Goal: Information Seeking & Learning: Learn about a topic

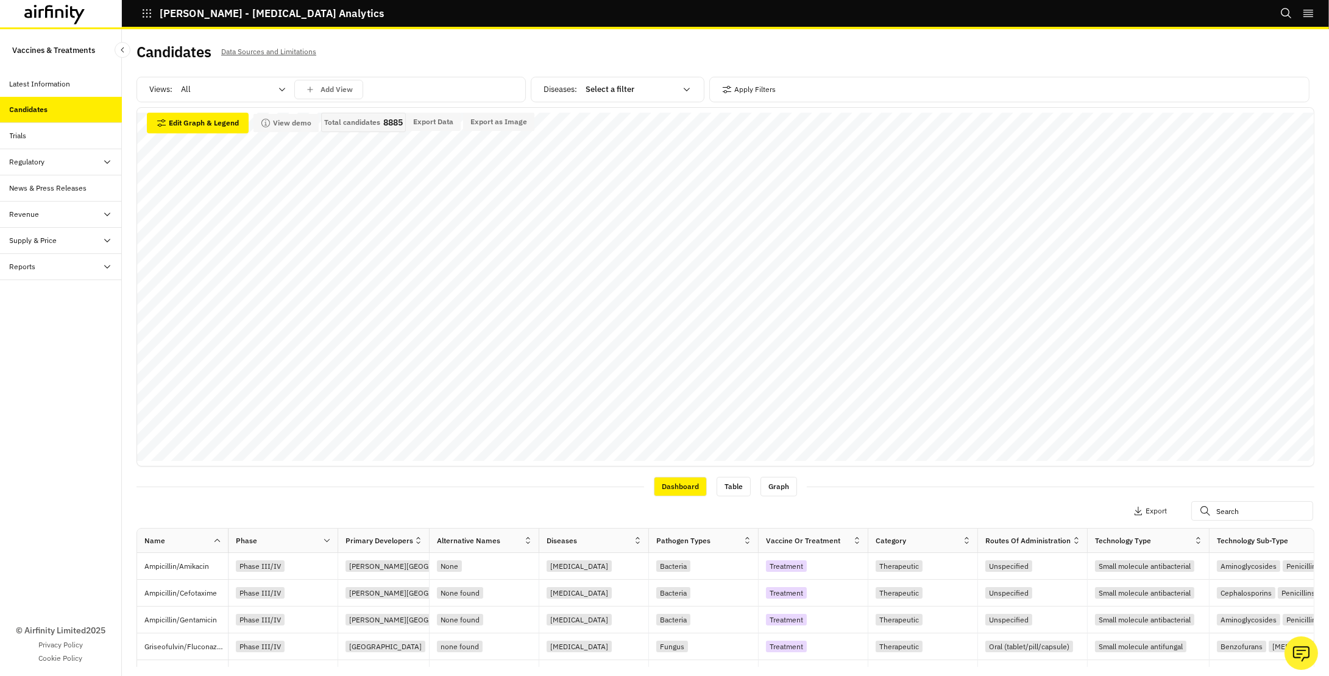
click at [38, 19] on icon at bounding box center [54, 14] width 61 height 19
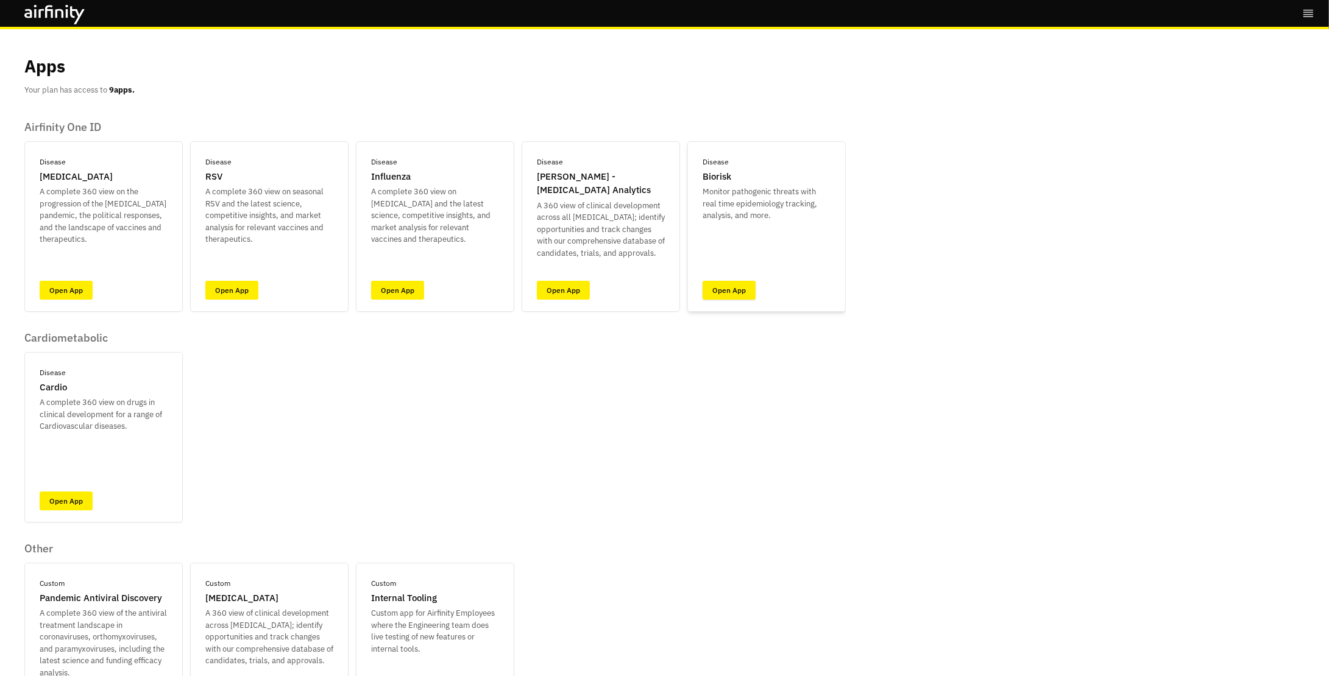
click at [718, 286] on link "Open App" at bounding box center [728, 290] width 53 height 19
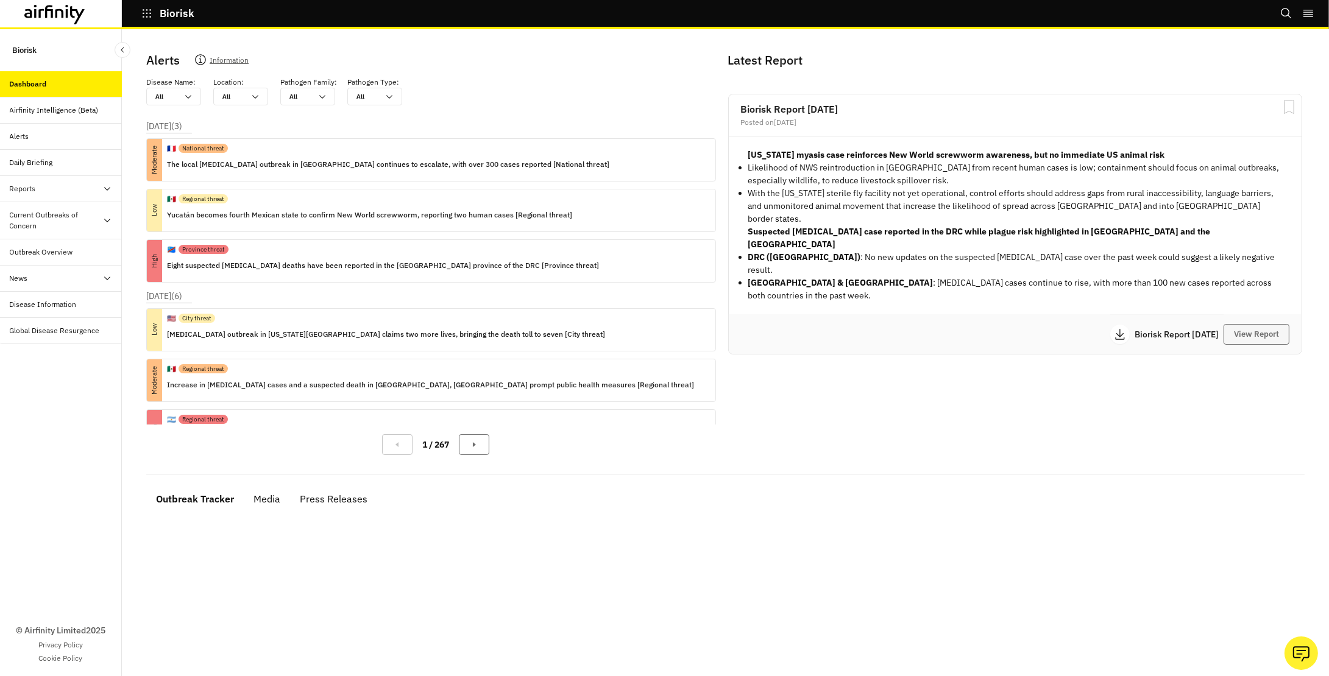
click at [1264, 324] on button "View Report" at bounding box center [1256, 334] width 66 height 21
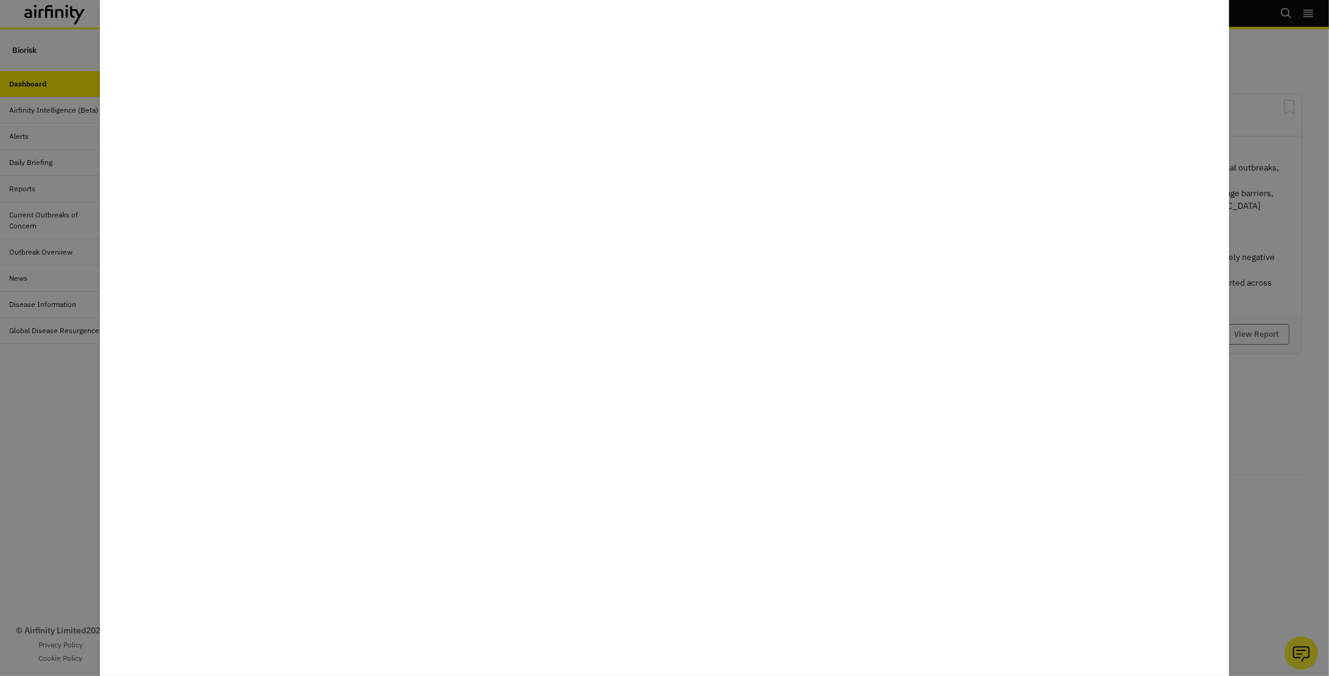
click at [94, 444] on div at bounding box center [664, 338] width 1329 height 676
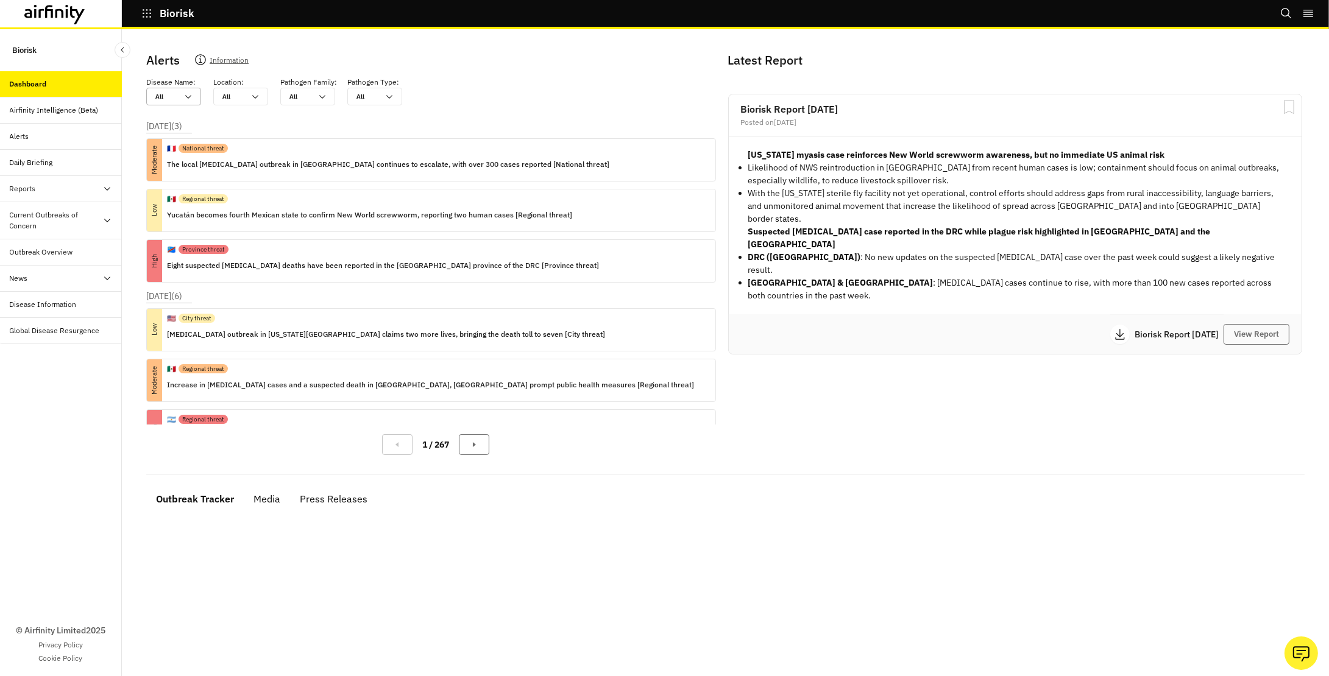
click at [163, 95] on div at bounding box center [166, 97] width 22 height 12
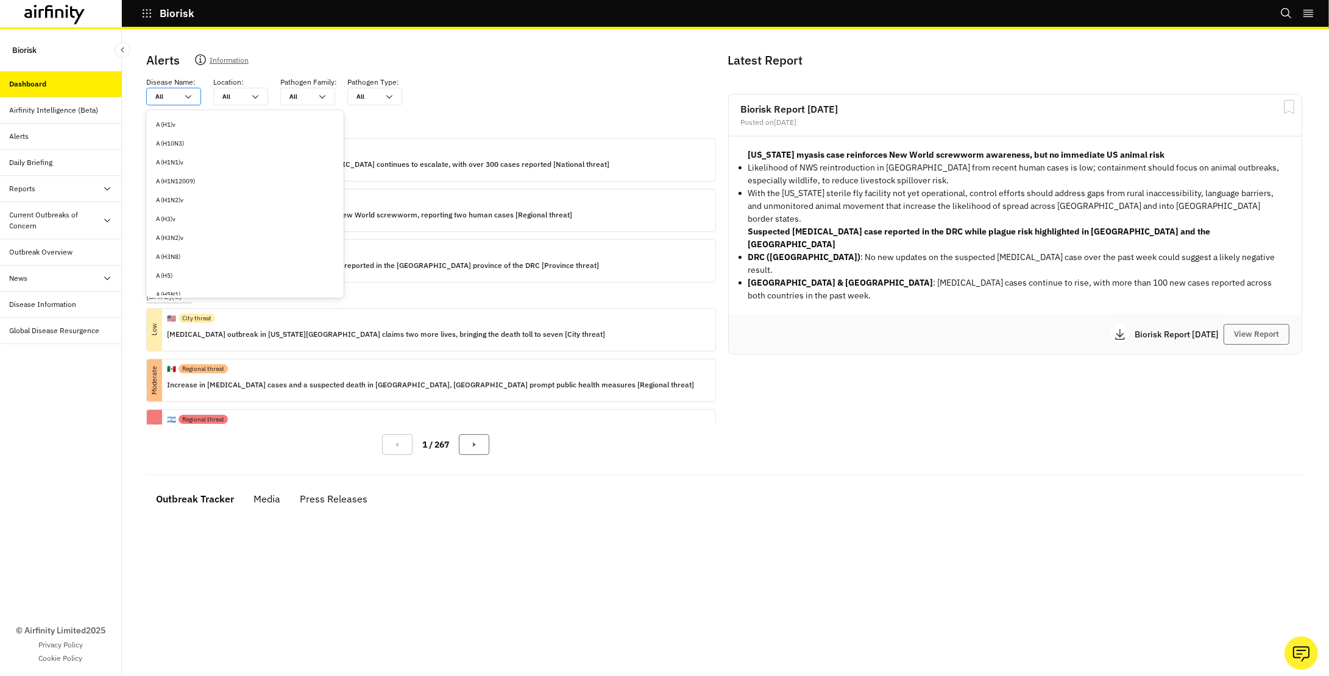
type input "e"
type input "eb"
type input "ebo"
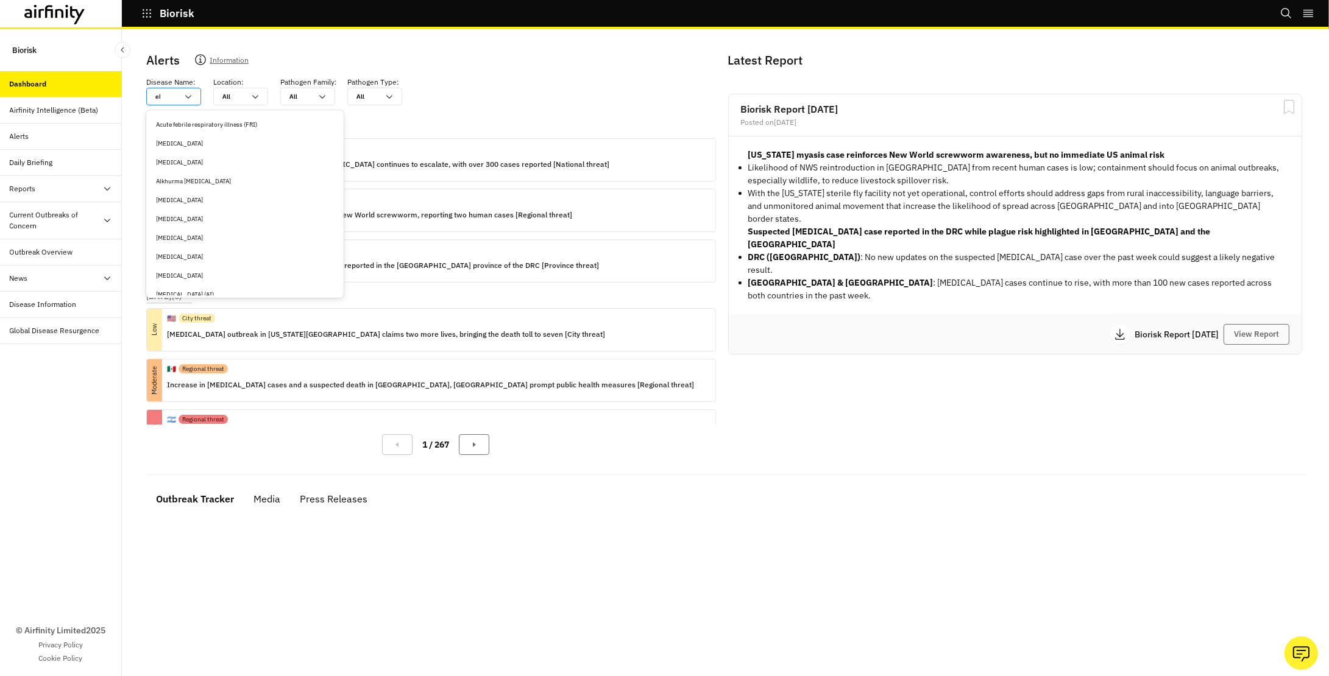
type input "ebo"
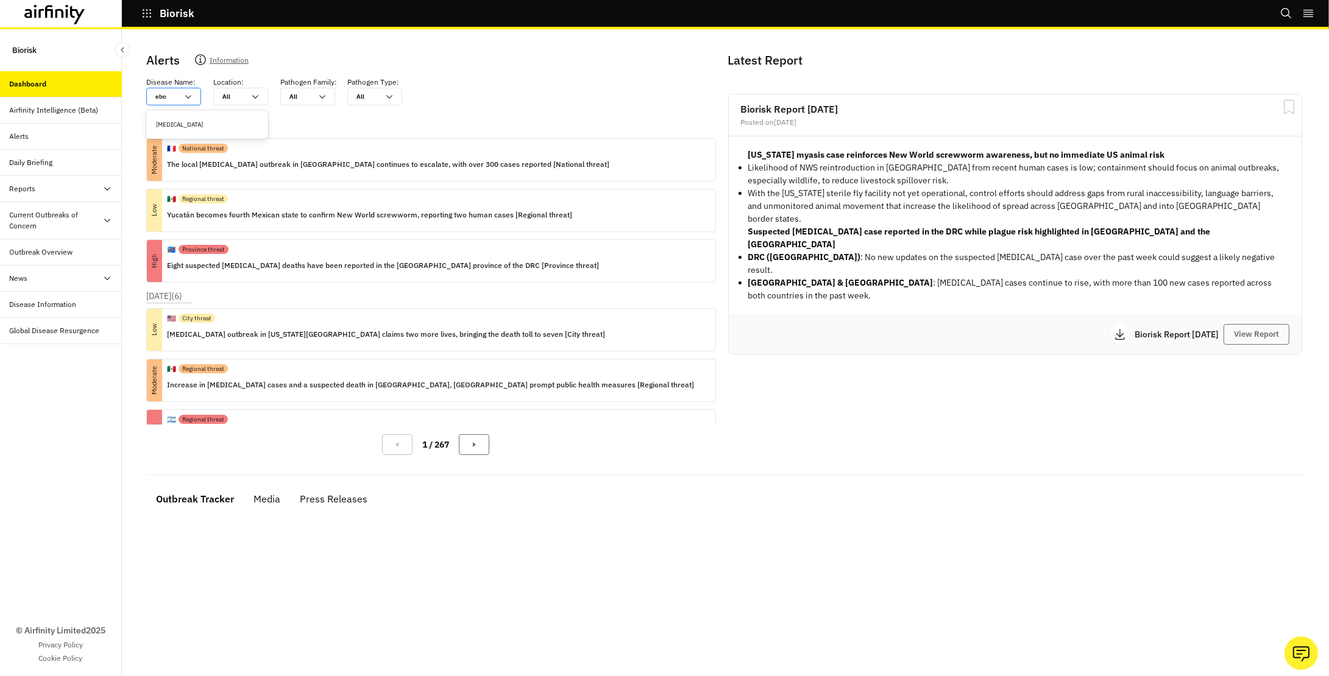
type input "ebol"
type input "[MEDICAL_DATA]"
click at [181, 117] on div "[MEDICAL_DATA]" at bounding box center [207, 124] width 117 height 19
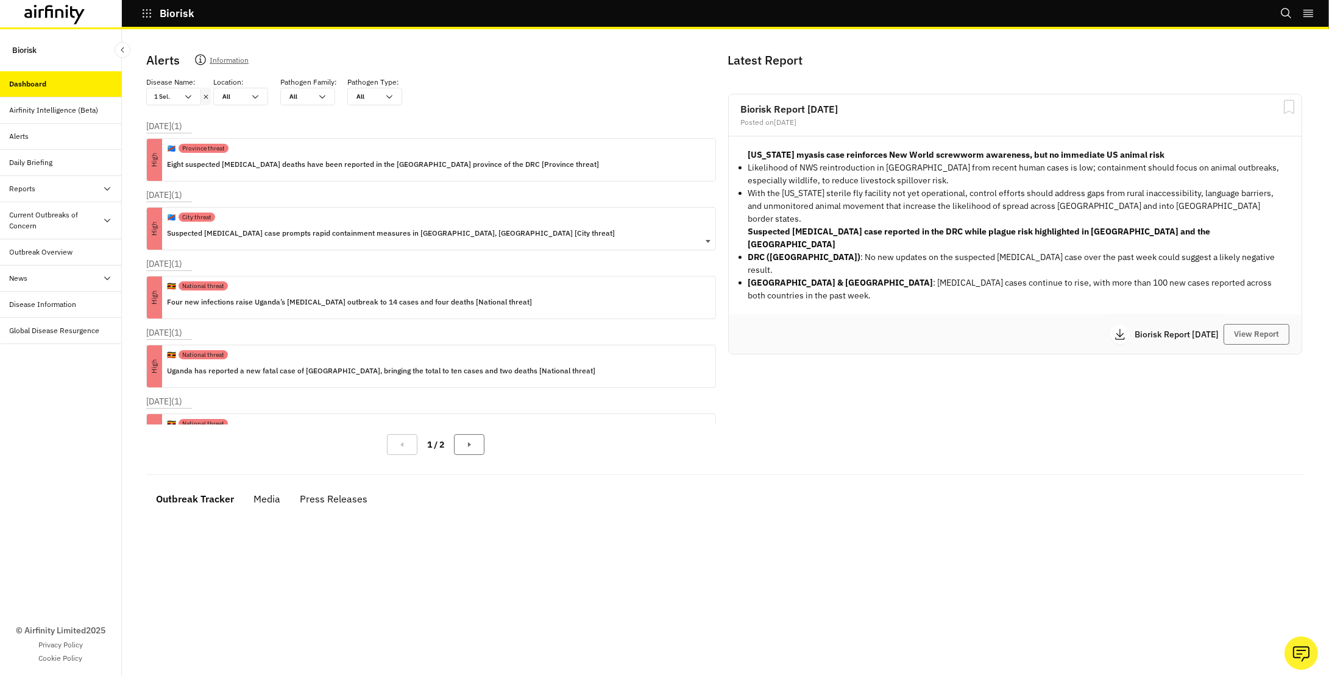
click at [269, 216] on div "🇨🇩 City threat" at bounding box center [391, 217] width 448 height 19
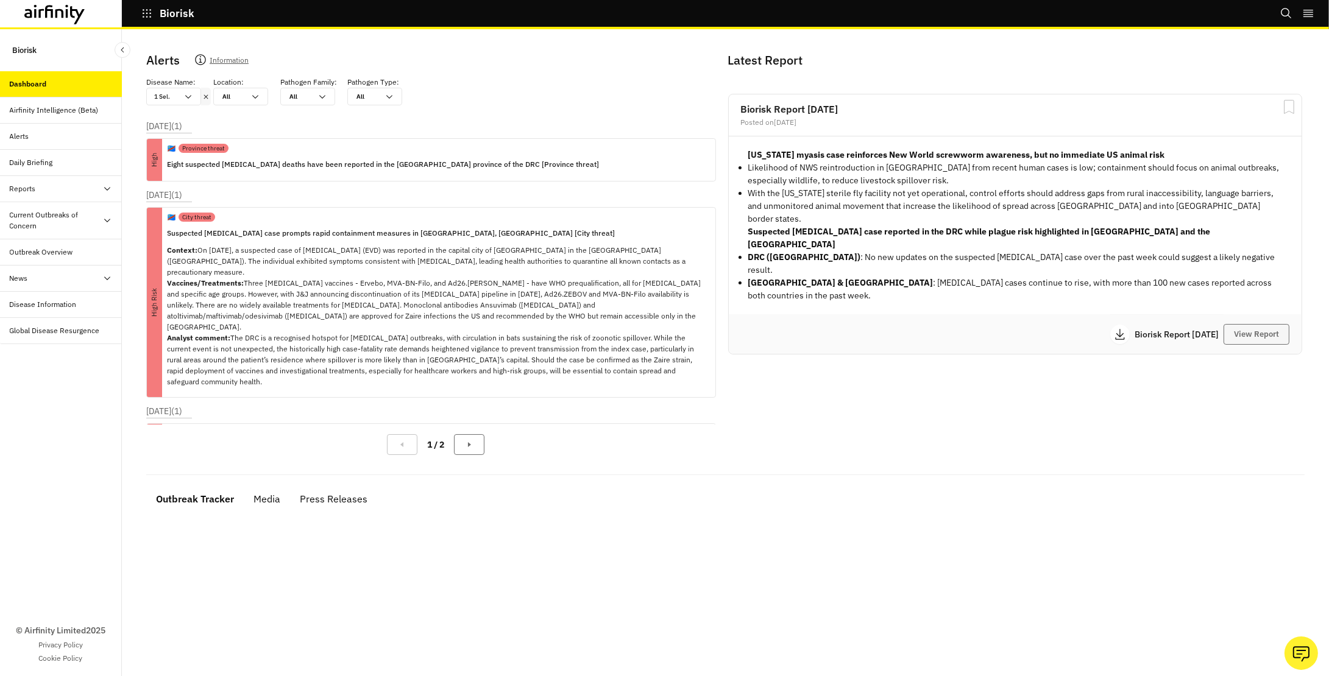
click at [1245, 324] on button "View Report" at bounding box center [1256, 334] width 66 height 21
